Goal: Check status

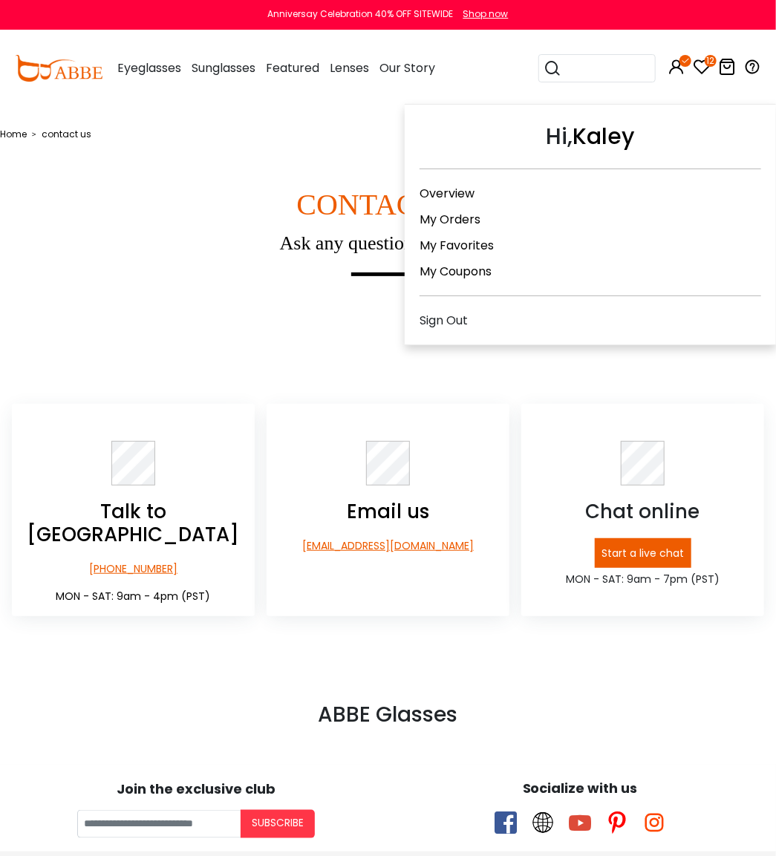
click at [459, 215] on link "My Orders" at bounding box center [450, 219] width 61 height 17
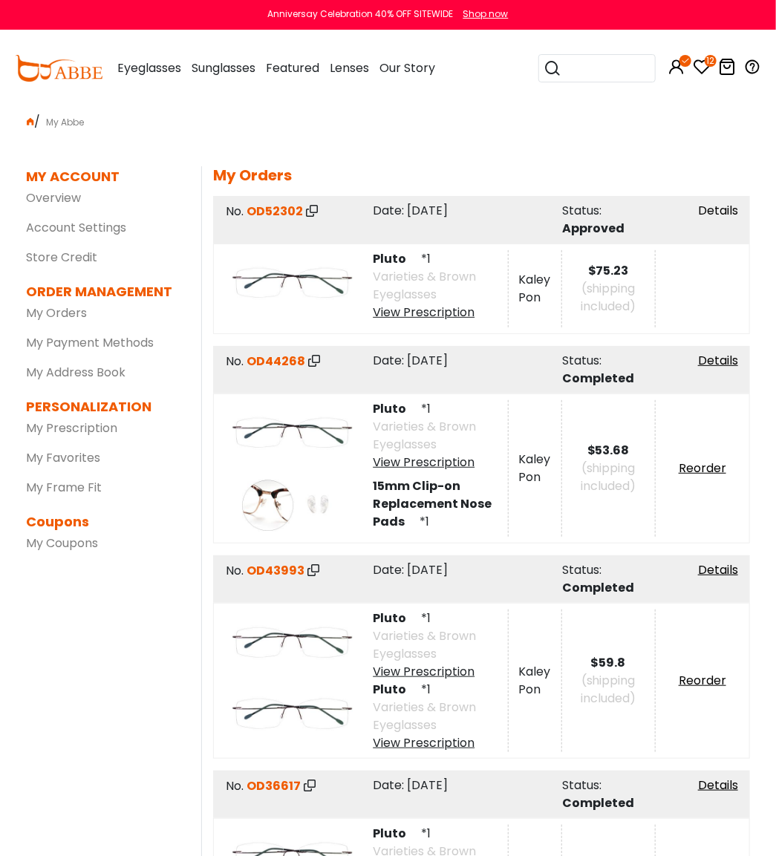
click at [728, 209] on link "Details" at bounding box center [718, 210] width 40 height 17
